Goal: Find specific page/section: Find specific page/section

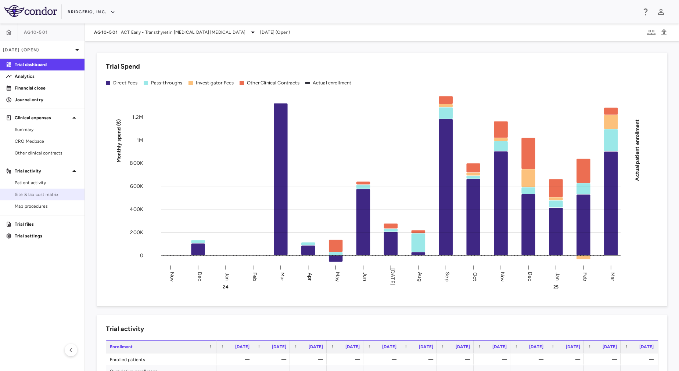
click at [43, 196] on span "Site & lab cost matrix" at bounding box center [47, 194] width 64 height 7
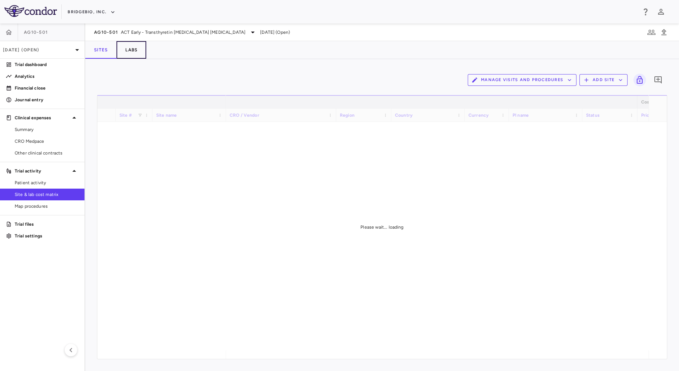
click at [132, 51] on button "Labs" at bounding box center [131, 50] width 30 height 18
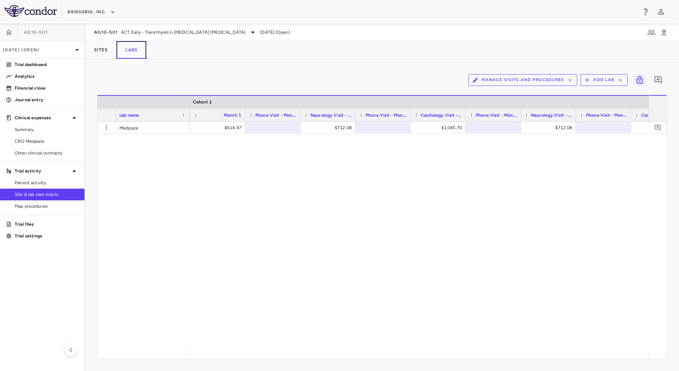
scroll to position [0, 559]
